Goal: Information Seeking & Learning: Learn about a topic

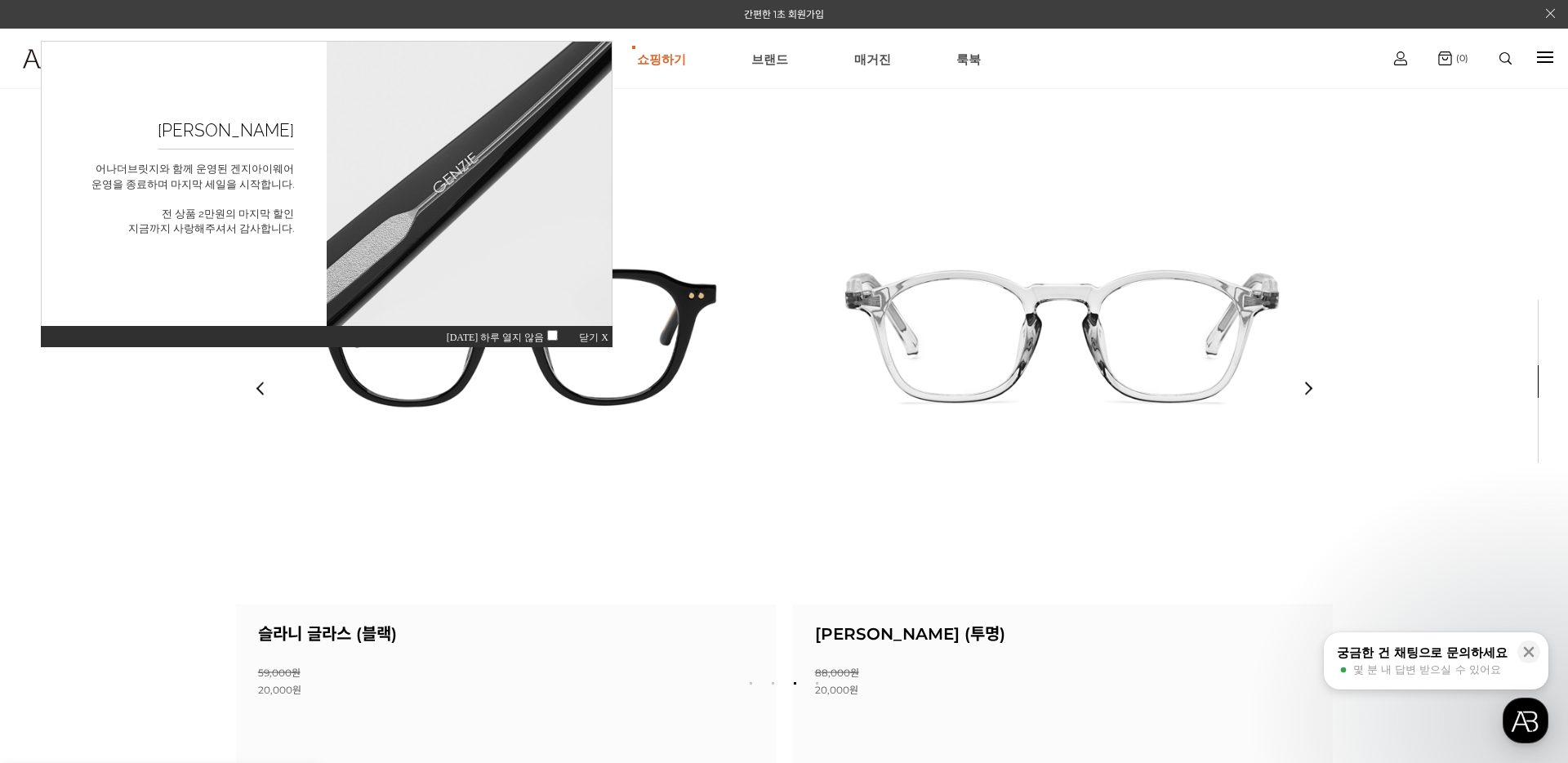
click at [444, 467] on img at bounding box center [506, 334] width 540 height 540
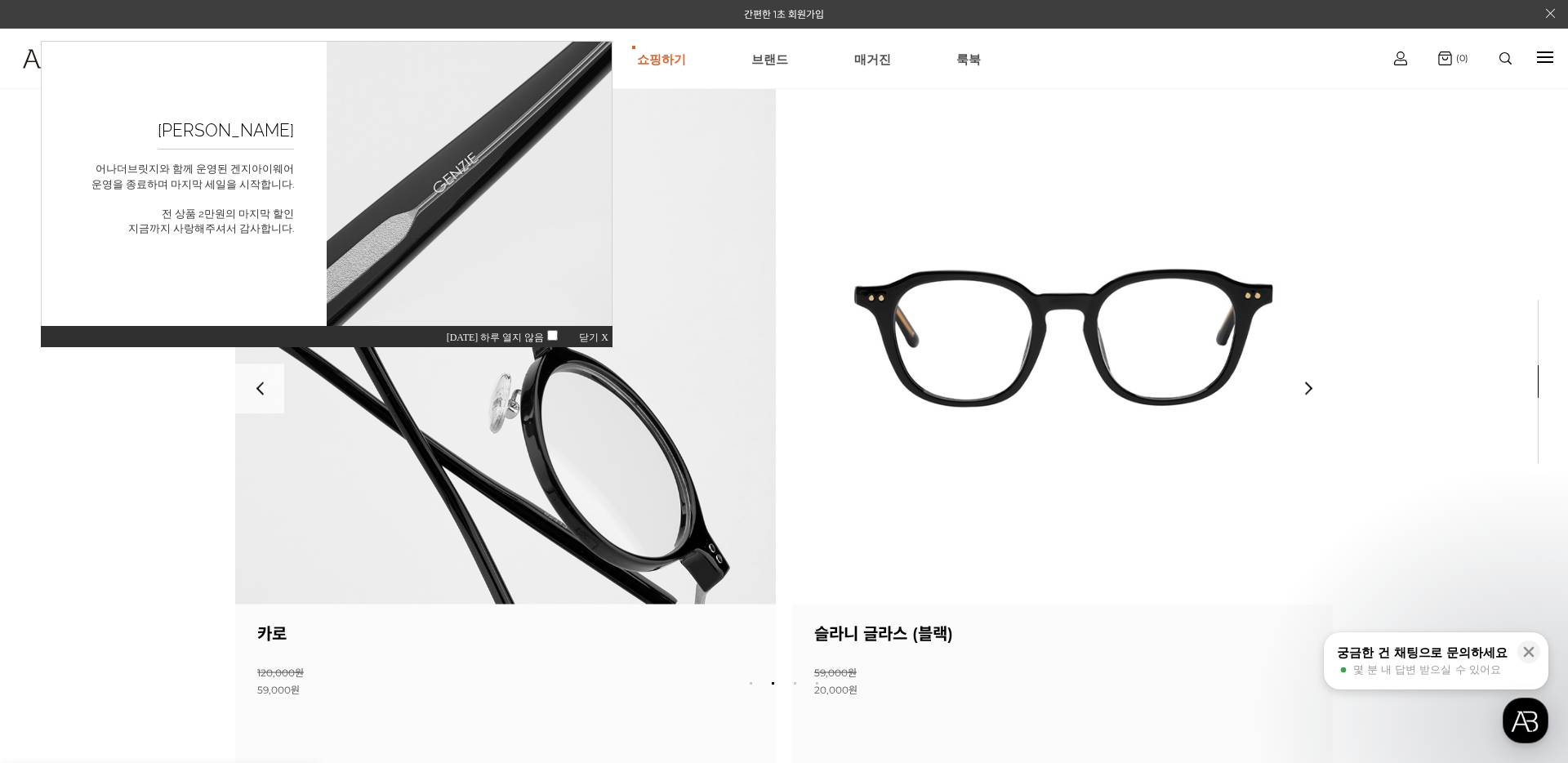
click at [630, 427] on img at bounding box center [505, 334] width 540 height 540
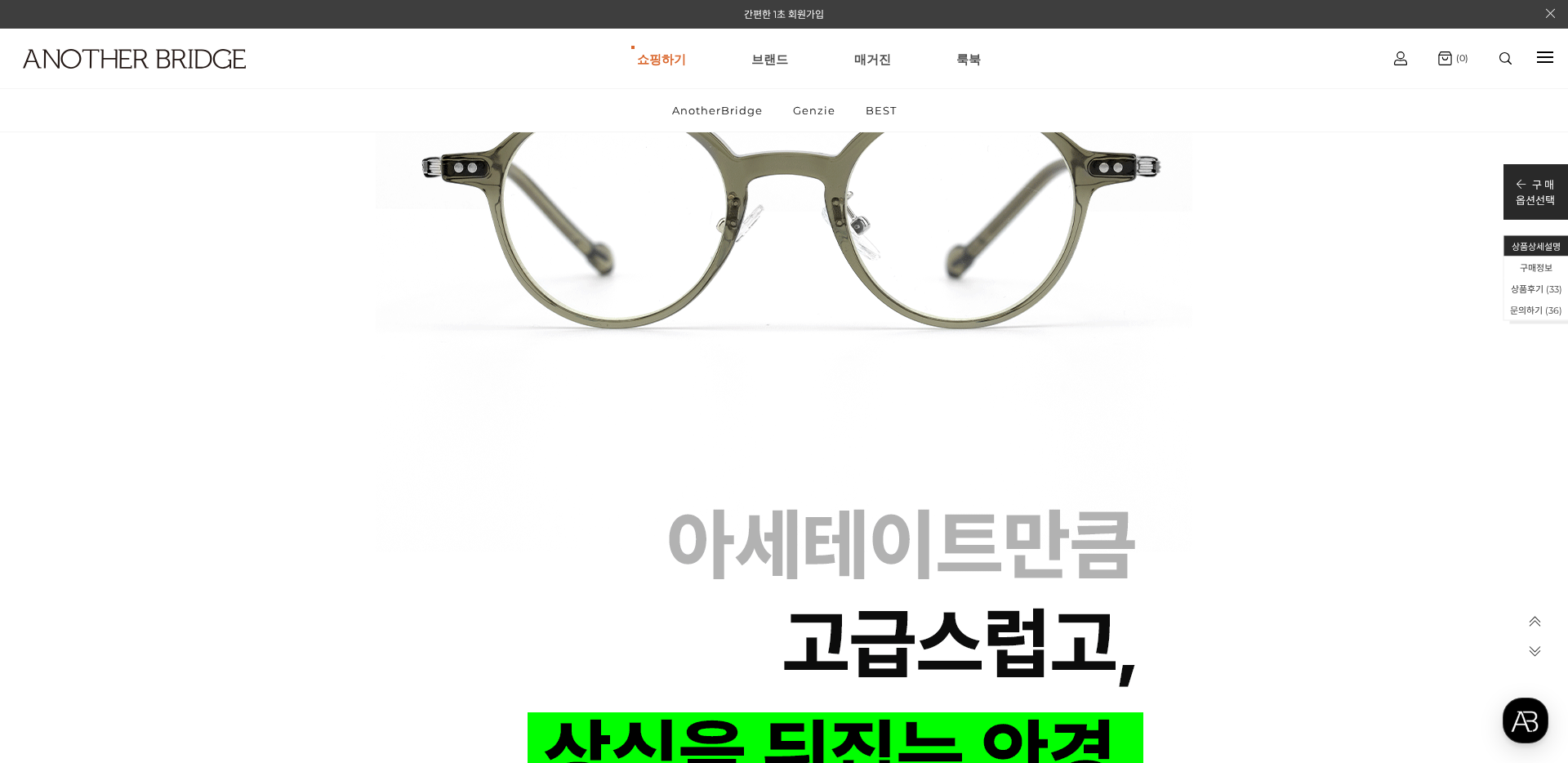
scroll to position [7448, 0]
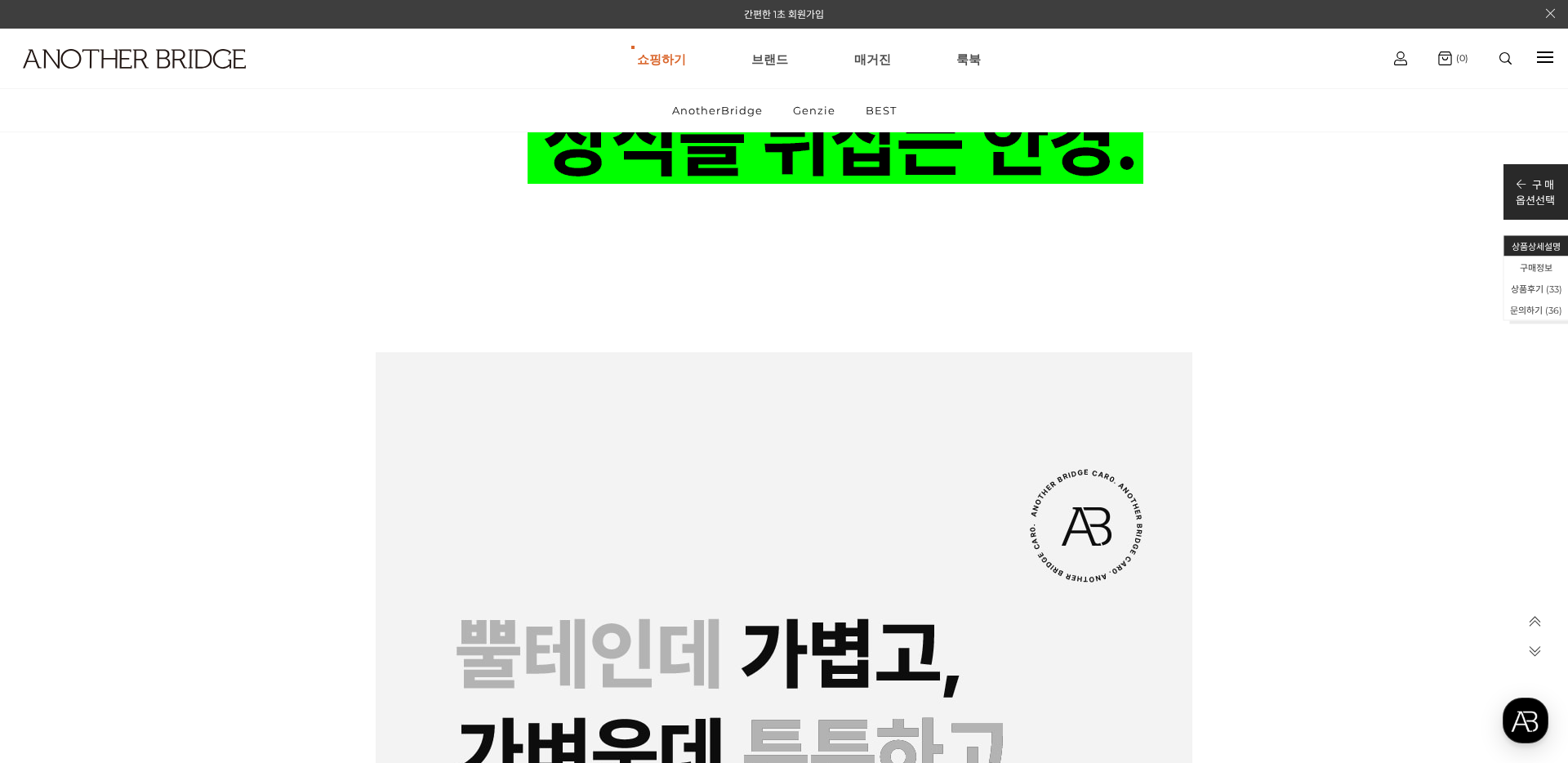
drag, startPoint x: 776, startPoint y: 288, endPoint x: 644, endPoint y: 532, distance: 277.4
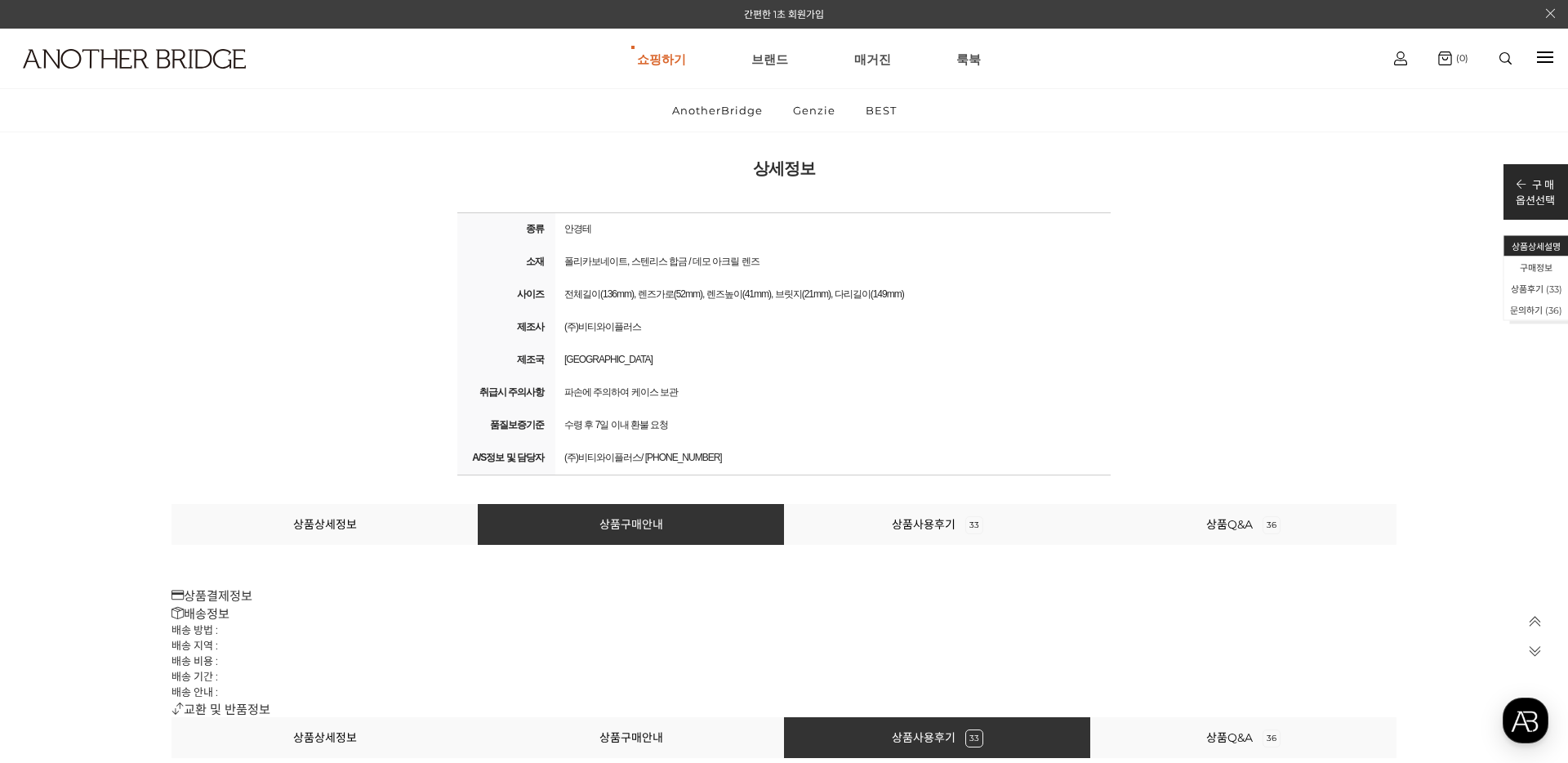
scroll to position [59654, 0]
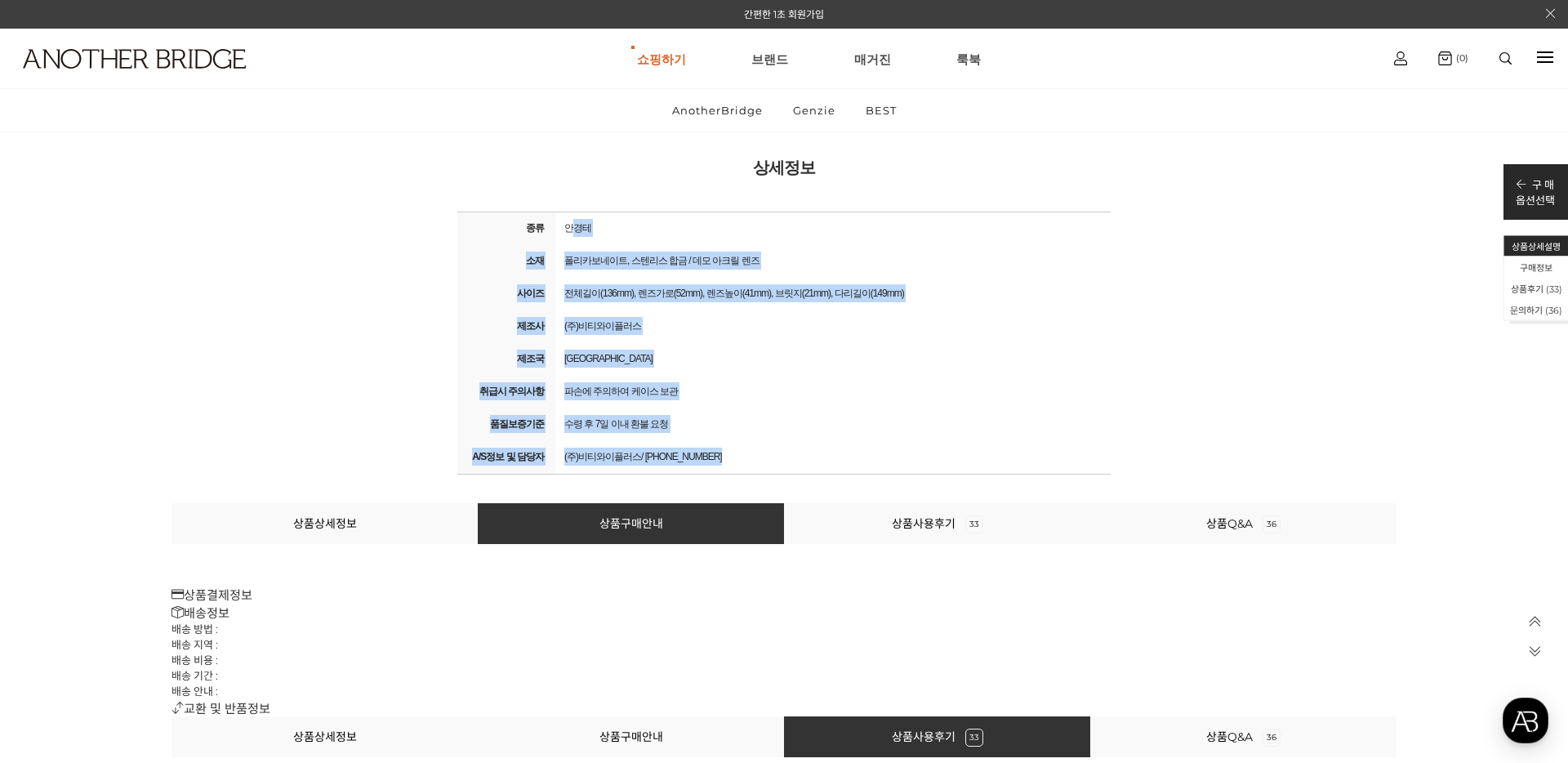
drag, startPoint x: 563, startPoint y: 223, endPoint x: 770, endPoint y: 469, distance: 321.5
click at [770, 469] on tbody "종류 안경테 소재 폴리카보네이트, 스텐리스 합금 / 데모 아크릴 렌즈 사이즈 전체길이(136mm), 렌즈가로(52mm), 렌즈높이(41mm),…" at bounding box center [784, 342] width 653 height 262
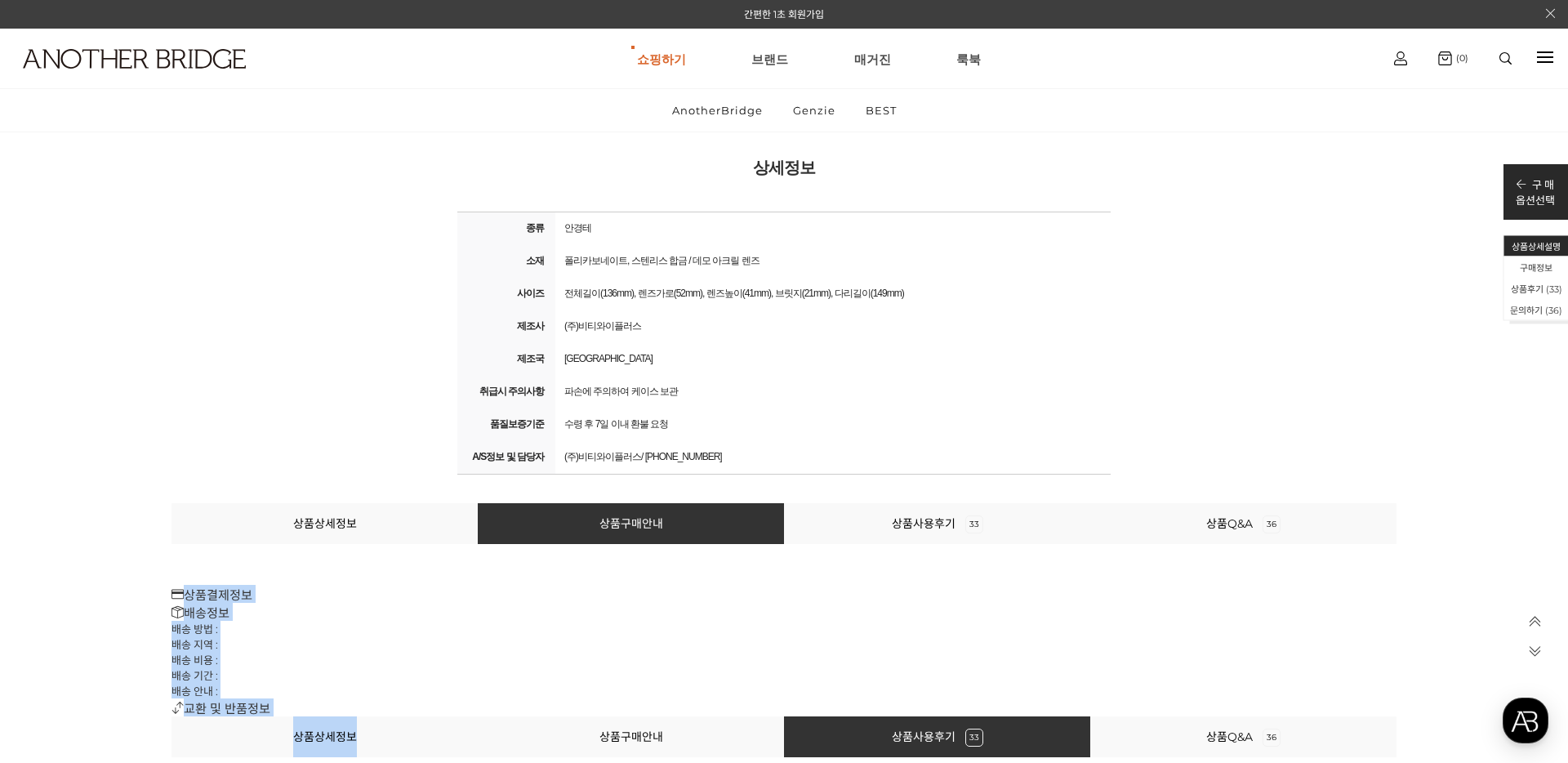
drag, startPoint x: 204, startPoint y: 577, endPoint x: 452, endPoint y: 715, distance: 283.8
click at [292, 512] on li "상품상세정보" at bounding box center [324, 524] width 306 height 41
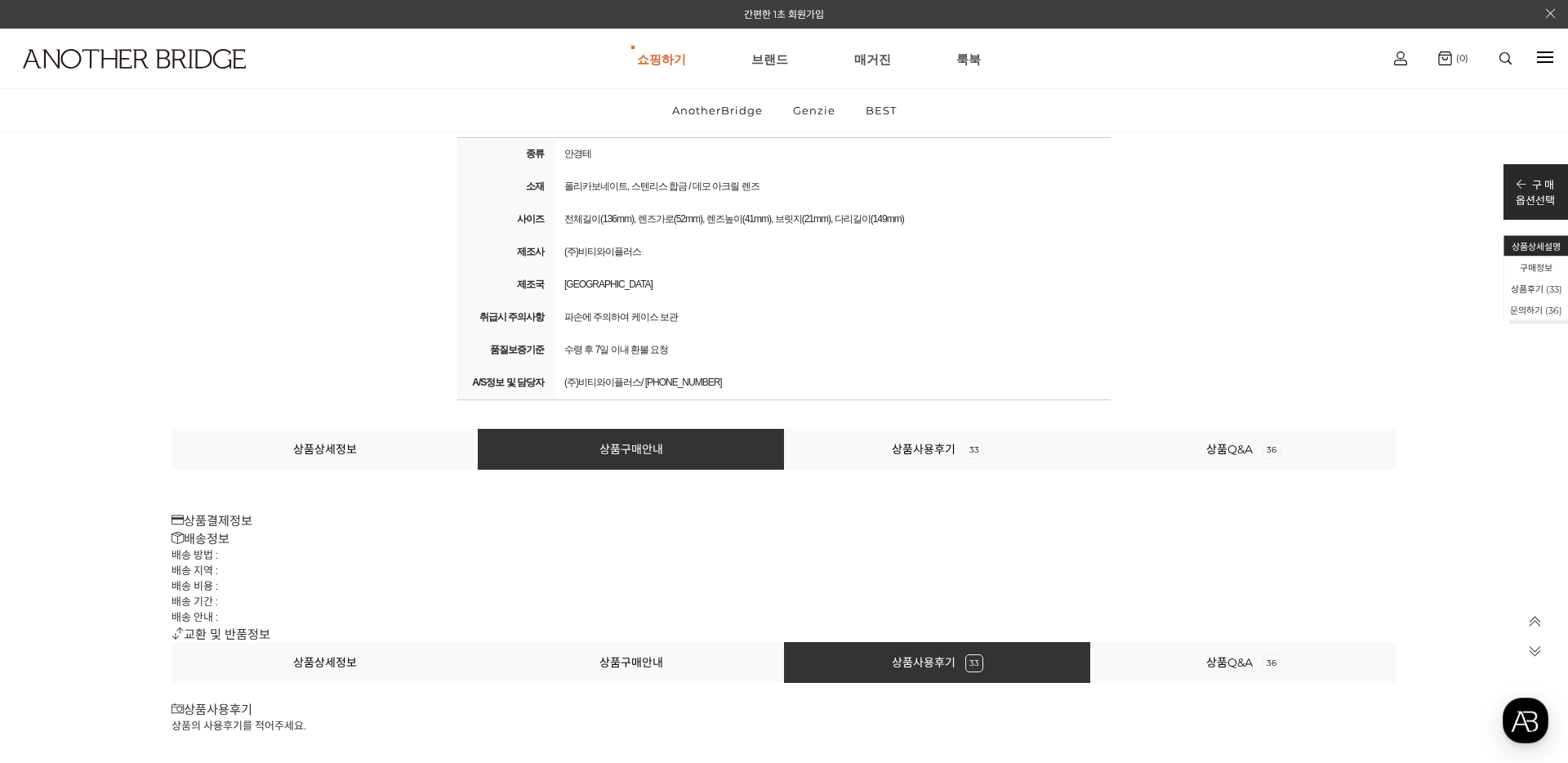
scroll to position [59694, 0]
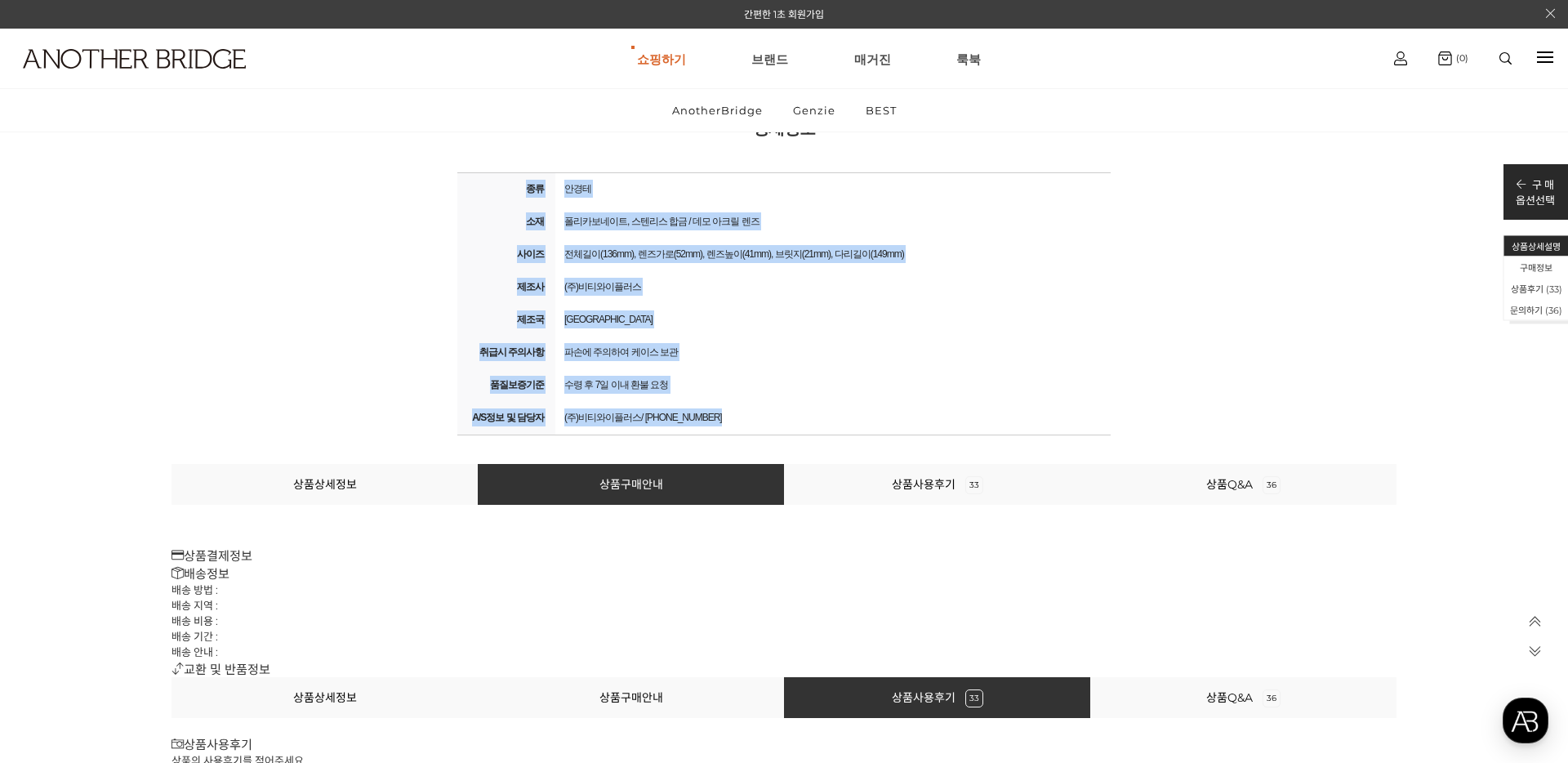
drag, startPoint x: 513, startPoint y: 177, endPoint x: 745, endPoint y: 414, distance: 331.7
click at [745, 414] on tbody "종류 안경테 소재 폴리카보네이트, 스텐리스 합금 / 데모 아크릴 렌즈 사이즈 전체길이(136mm), 렌즈가로(52mm), 렌즈높이(41mm),…" at bounding box center [784, 303] width 653 height 262
click at [745, 414] on div "(주)비티와이플러스/ [PHONE_NUMBER]" at bounding box center [832, 417] width 547 height 23
drag, startPoint x: 750, startPoint y: 411, endPoint x: 554, endPoint y: 180, distance: 302.9
click at [554, 180] on tbody "종류 안경테 소재 폴리카보네이트, 스텐리스 합금 / 데모 아크릴 렌즈 사이즈 전체길이(136mm), 렌즈가로(52mm), 렌즈높이(41mm),…" at bounding box center [784, 303] width 653 height 262
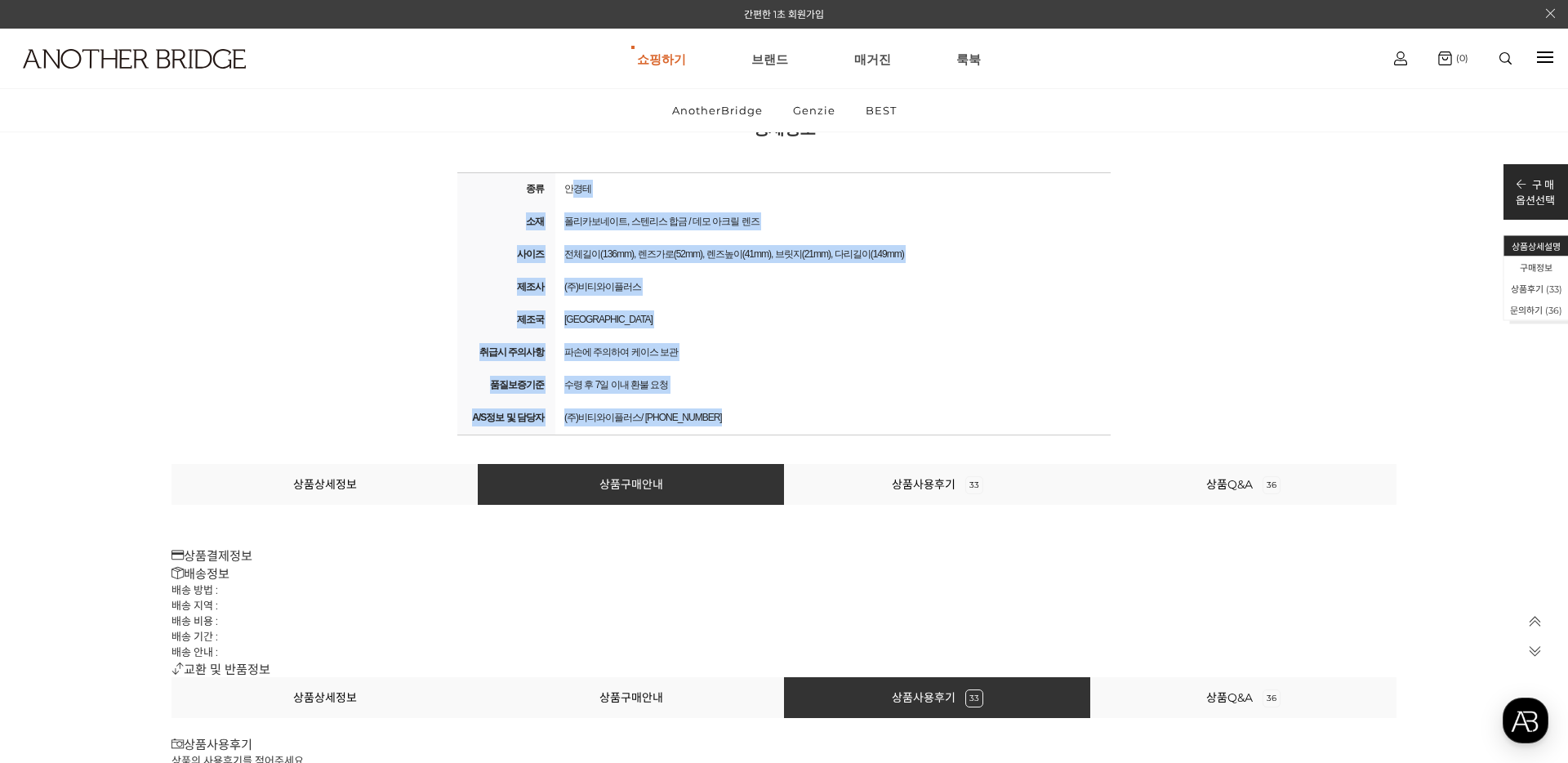
click at [555, 180] on td "안경테" at bounding box center [832, 189] width 555 height 34
drag, startPoint x: 516, startPoint y: 183, endPoint x: 772, endPoint y: 385, distance: 326.1
click at [772, 385] on tbody "종류 안경테 소재 폴리카보네이트, 스텐리스 합금 / 데모 아크릴 렌즈 사이즈 전체길이(136mm), 렌즈가로(52mm), 렌즈높이(41mm),…" at bounding box center [784, 303] width 653 height 262
click at [772, 385] on div "수령 후 7일 이내 환불 요청" at bounding box center [832, 385] width 547 height 23
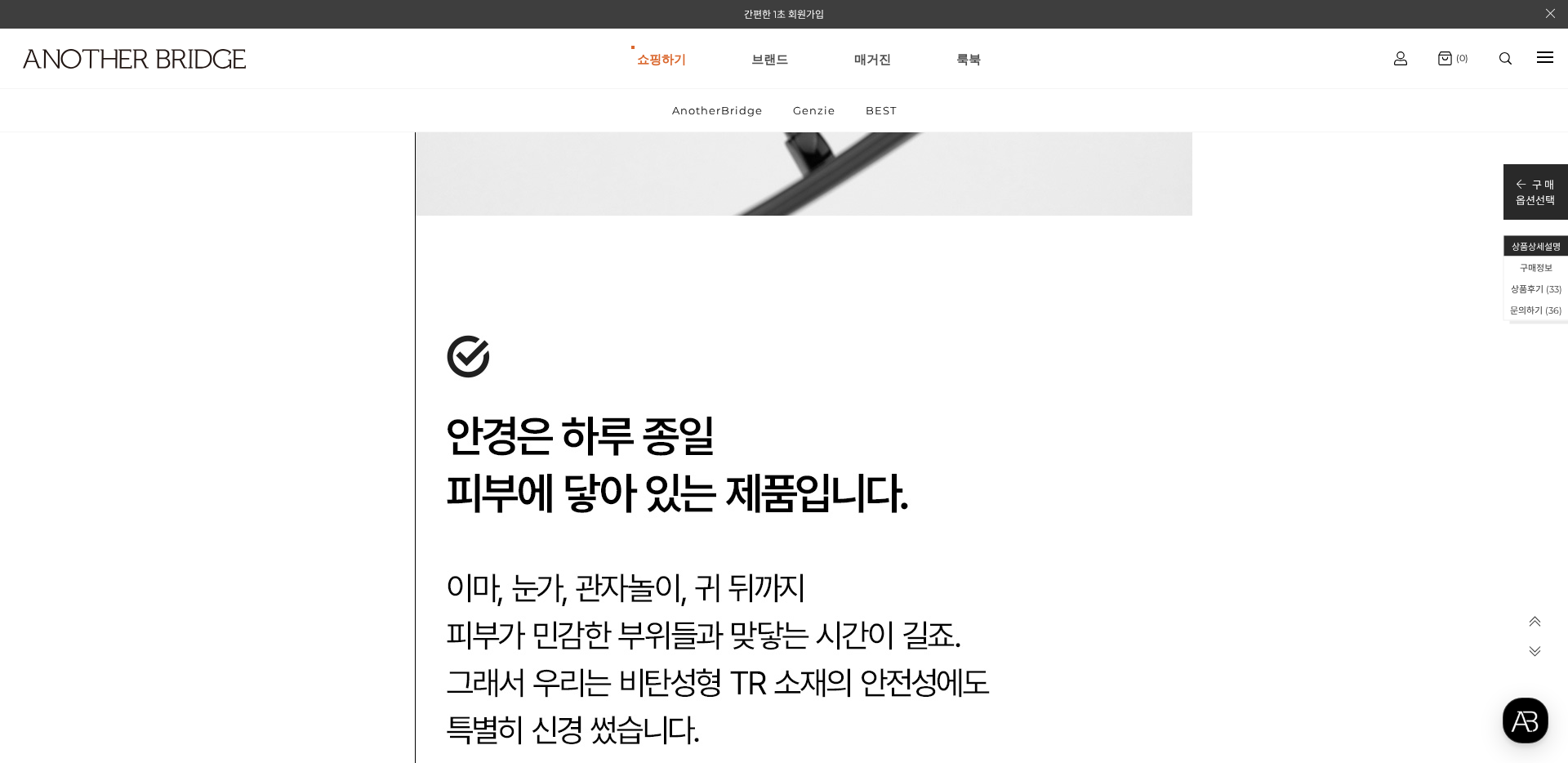
scroll to position [31261, 0]
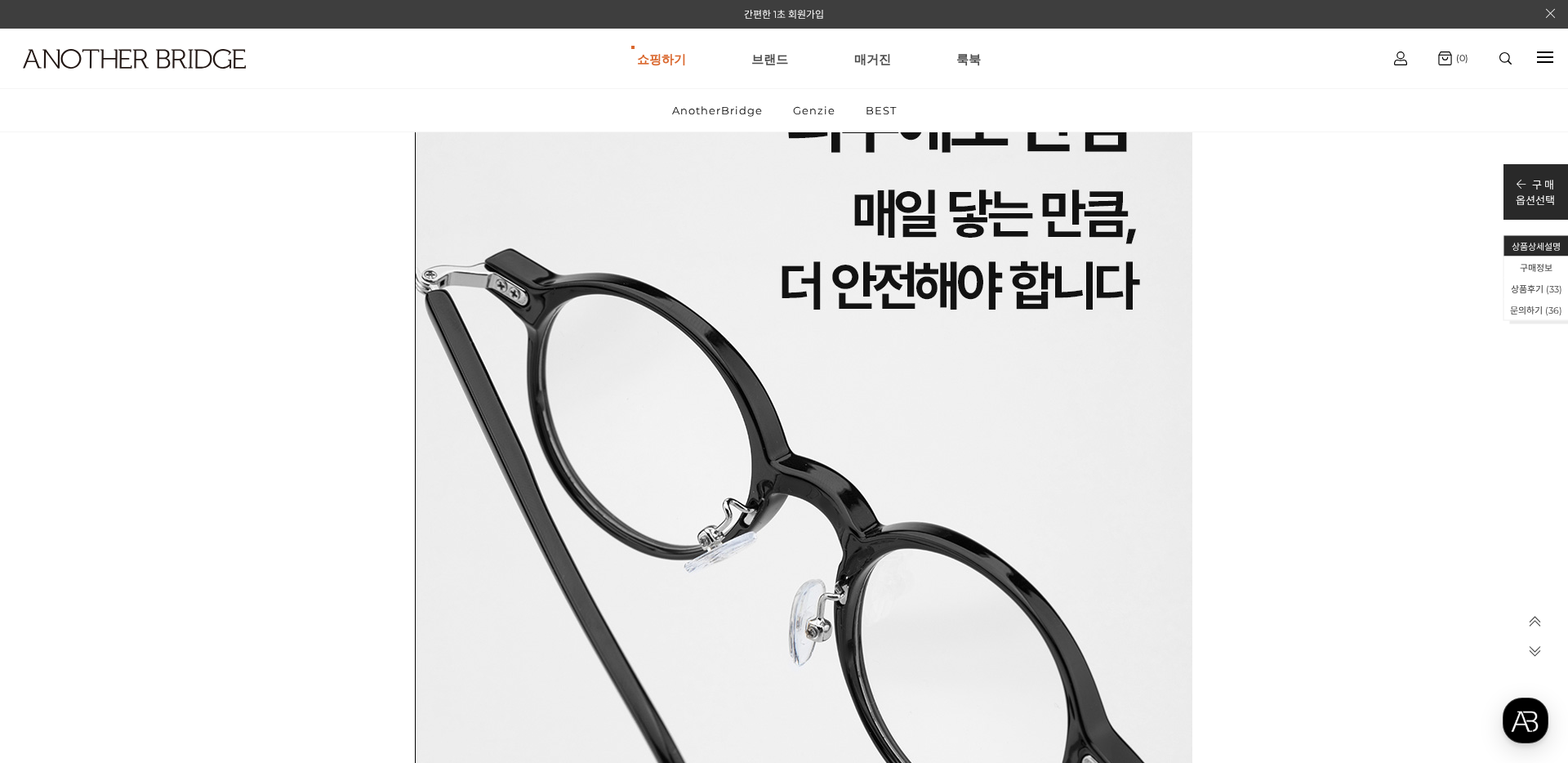
click at [1528, 627] on icon at bounding box center [1534, 622] width 14 height 14
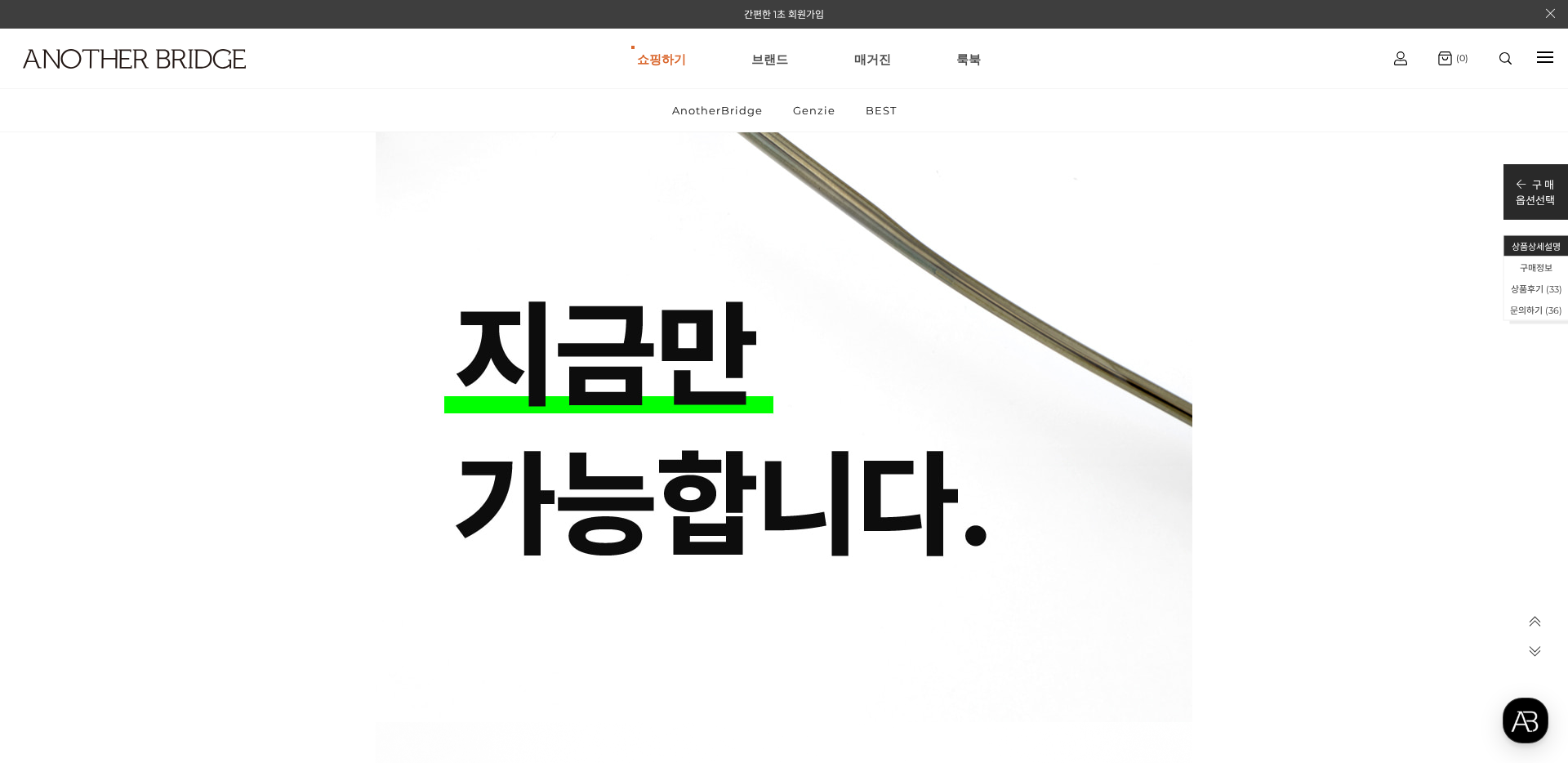
scroll to position [6225, 0]
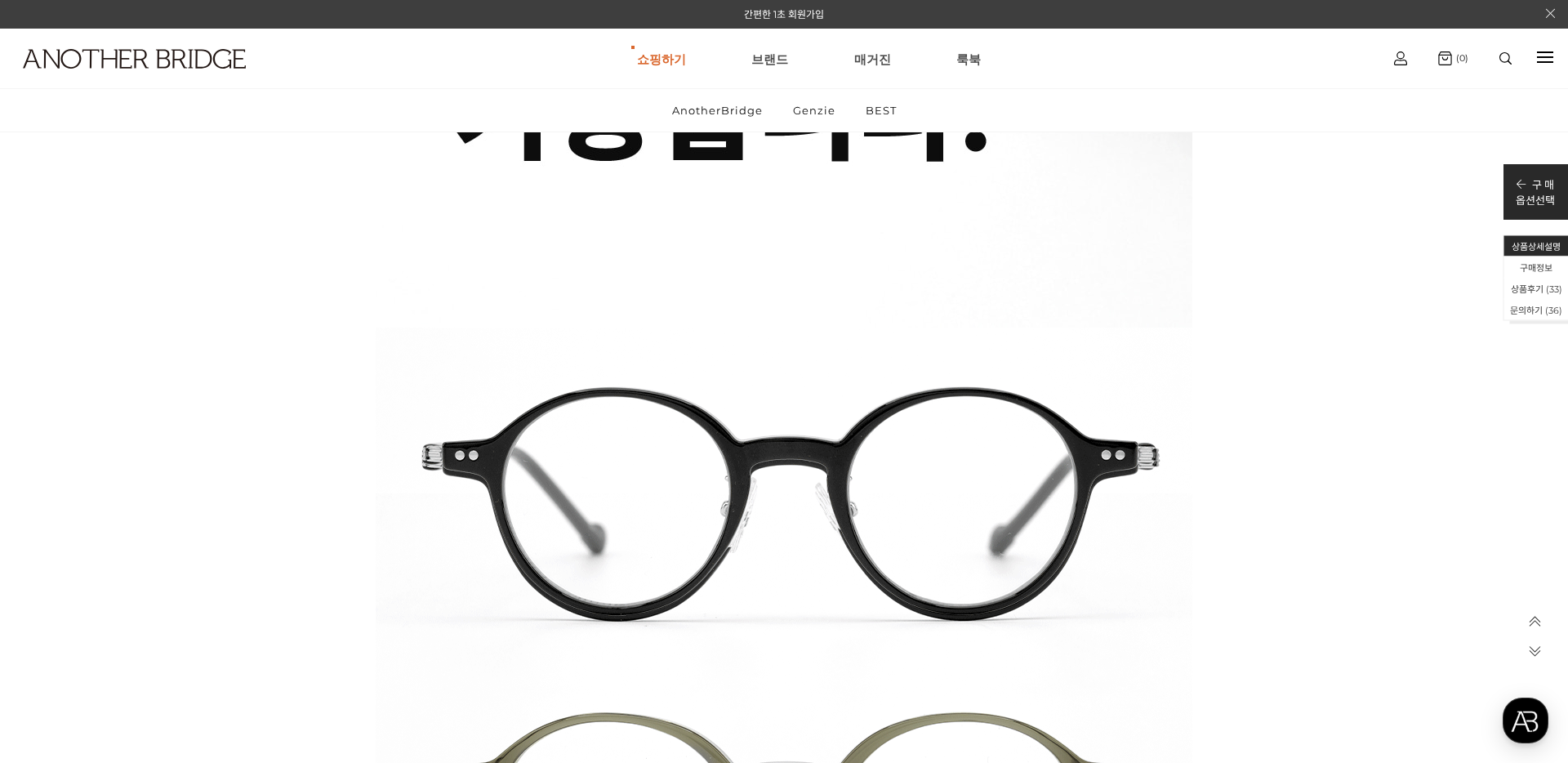
click at [1553, 661] on span at bounding box center [1534, 658] width 45 height 29
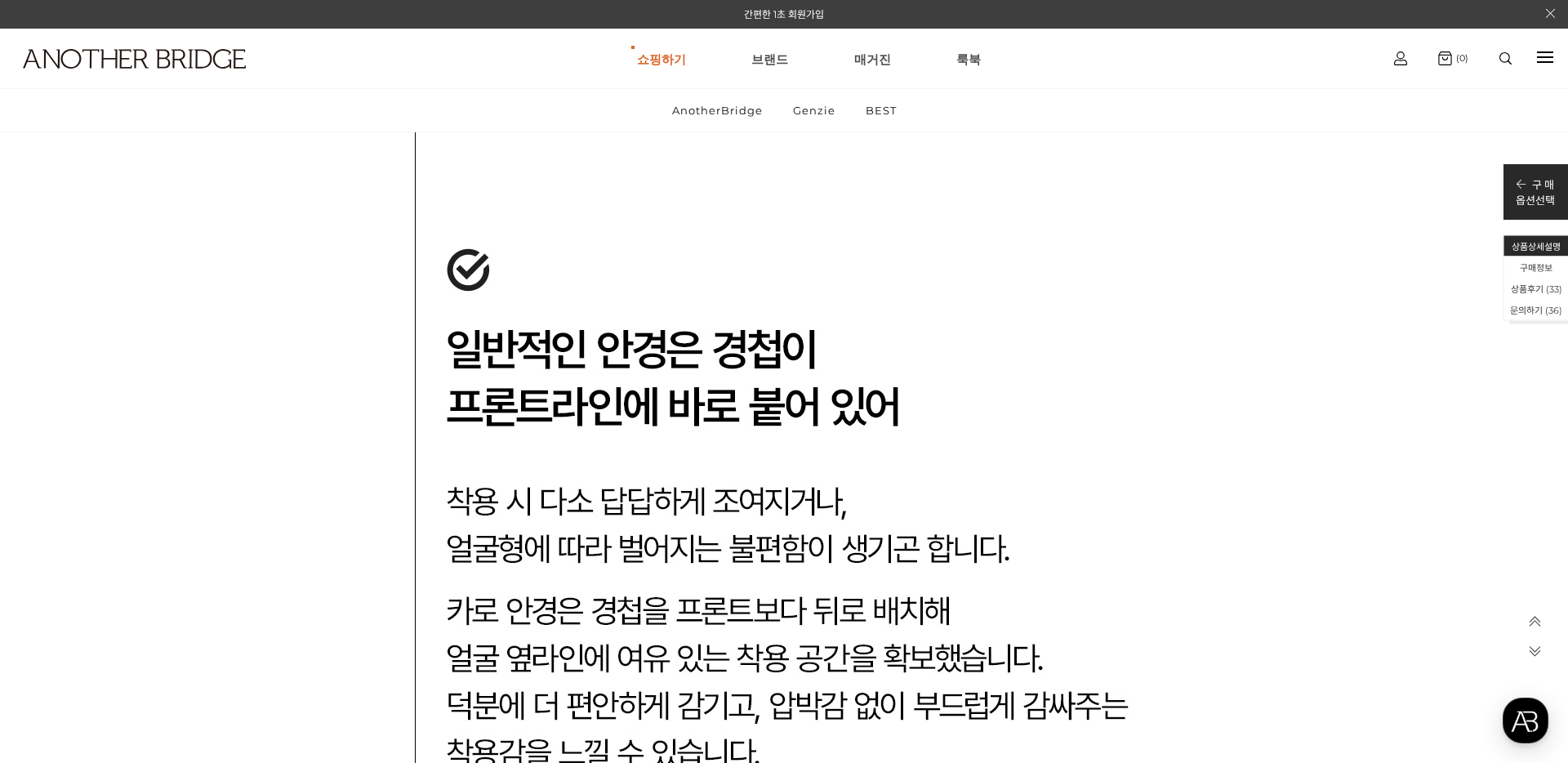
scroll to position [63441, 0]
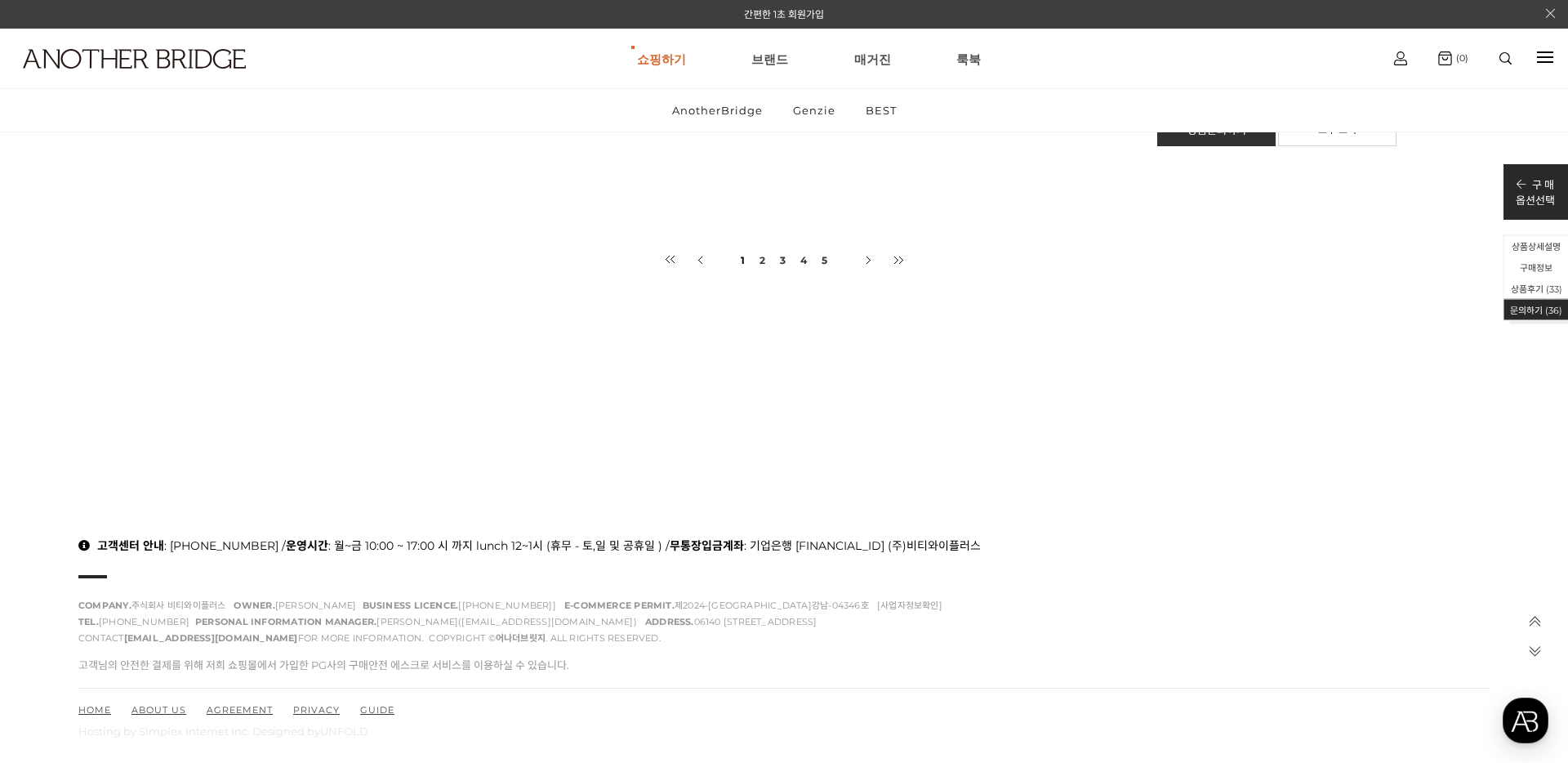
click at [1535, 650] on icon at bounding box center [1534, 650] width 14 height 14
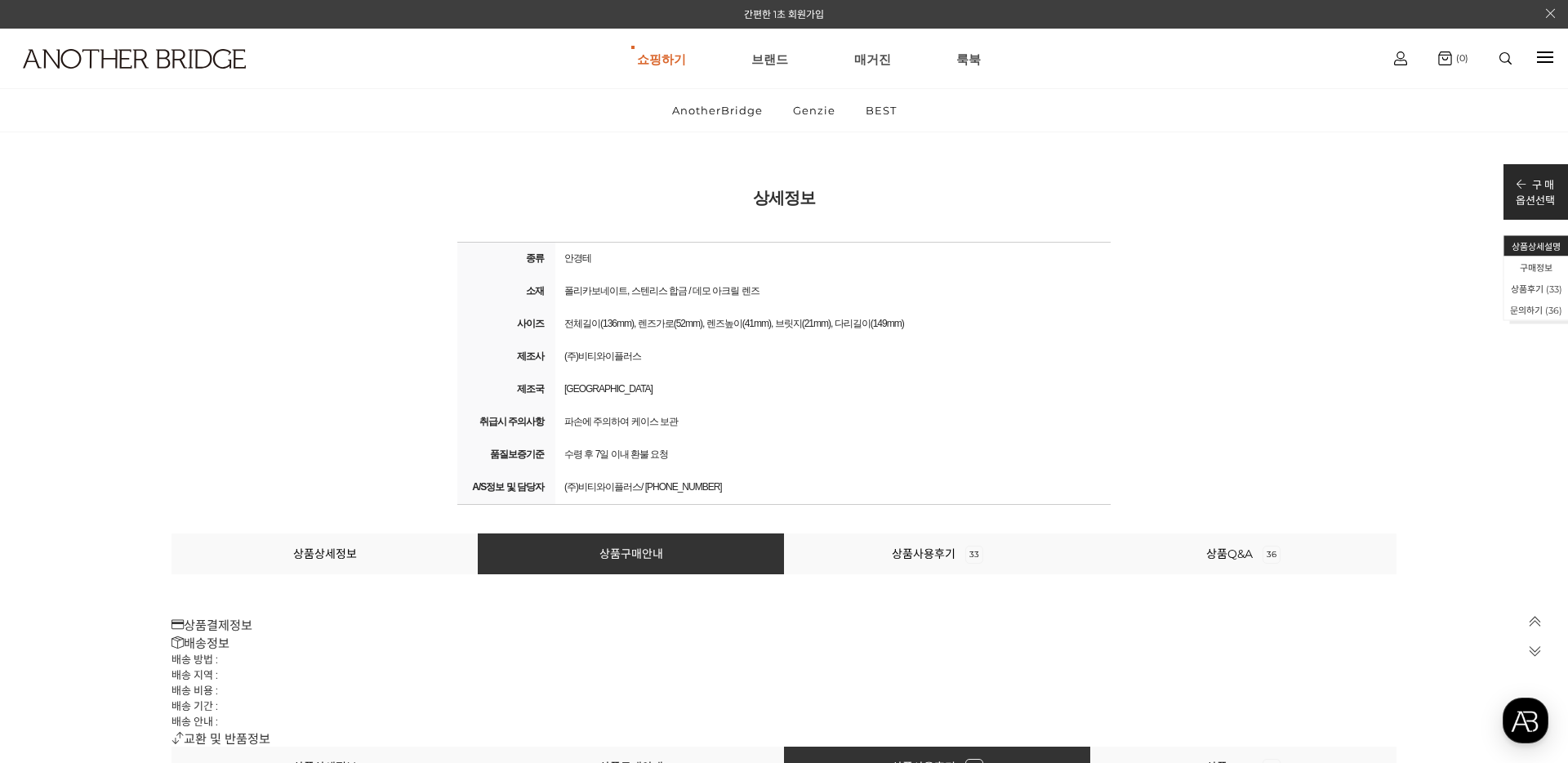
scroll to position [59929, 0]
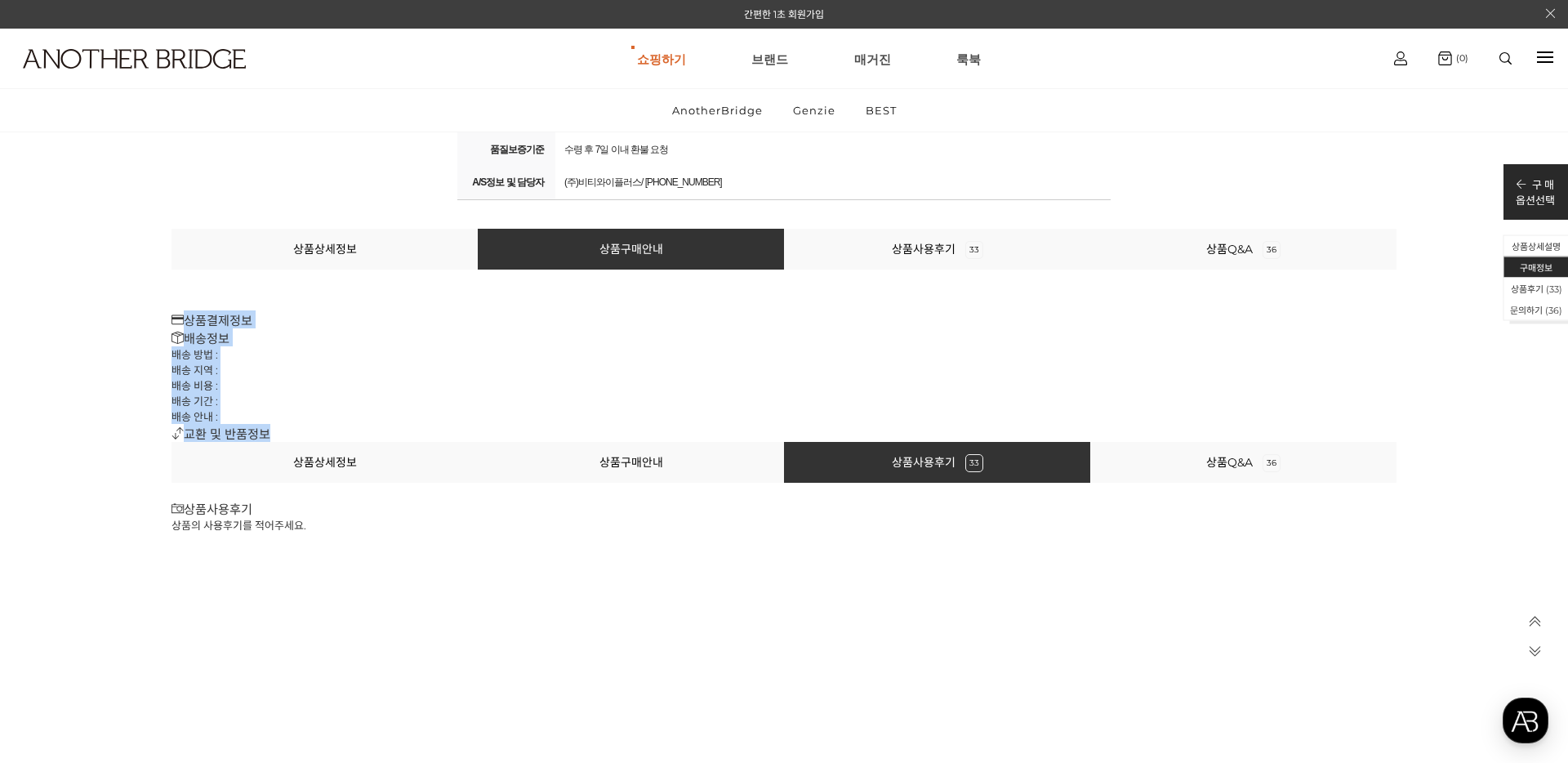
drag, startPoint x: 206, startPoint y: 301, endPoint x: 359, endPoint y: 428, distance: 198.8
click at [359, 428] on div "상품상세정보 상품구매안내 상품사용후기 33 상품Q&A 36 상품결제정보 배송정보 배송 방법 : 배송 지역 : 배송 비용 : 배송 기간 : 배송…" at bounding box center [784, 335] width 1225 height 214
